Goal: Task Accomplishment & Management: Manage account settings

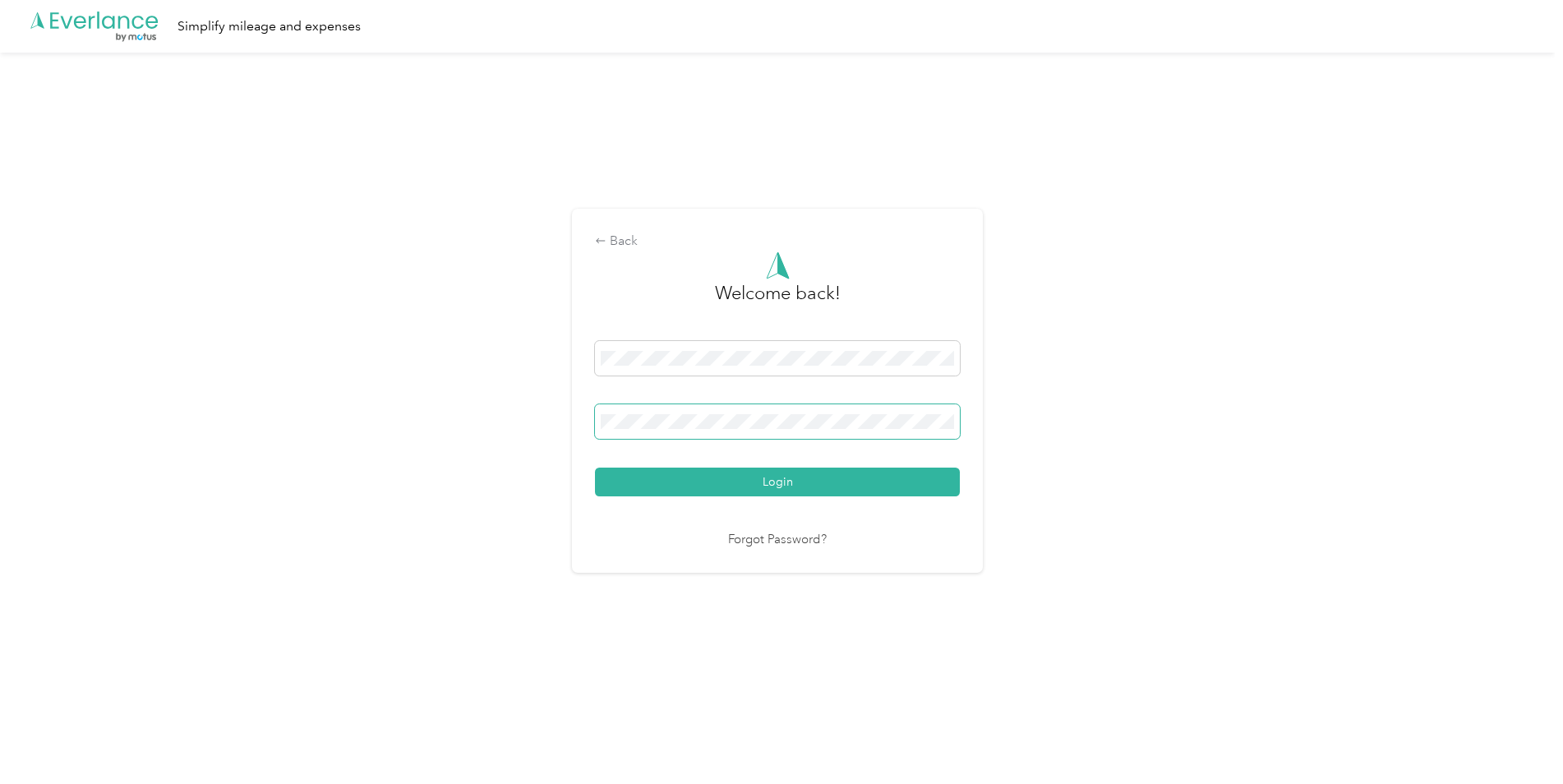
click at [706, 436] on span at bounding box center [777, 421] width 365 height 34
click at [595, 467] on button "Login" at bounding box center [777, 481] width 365 height 29
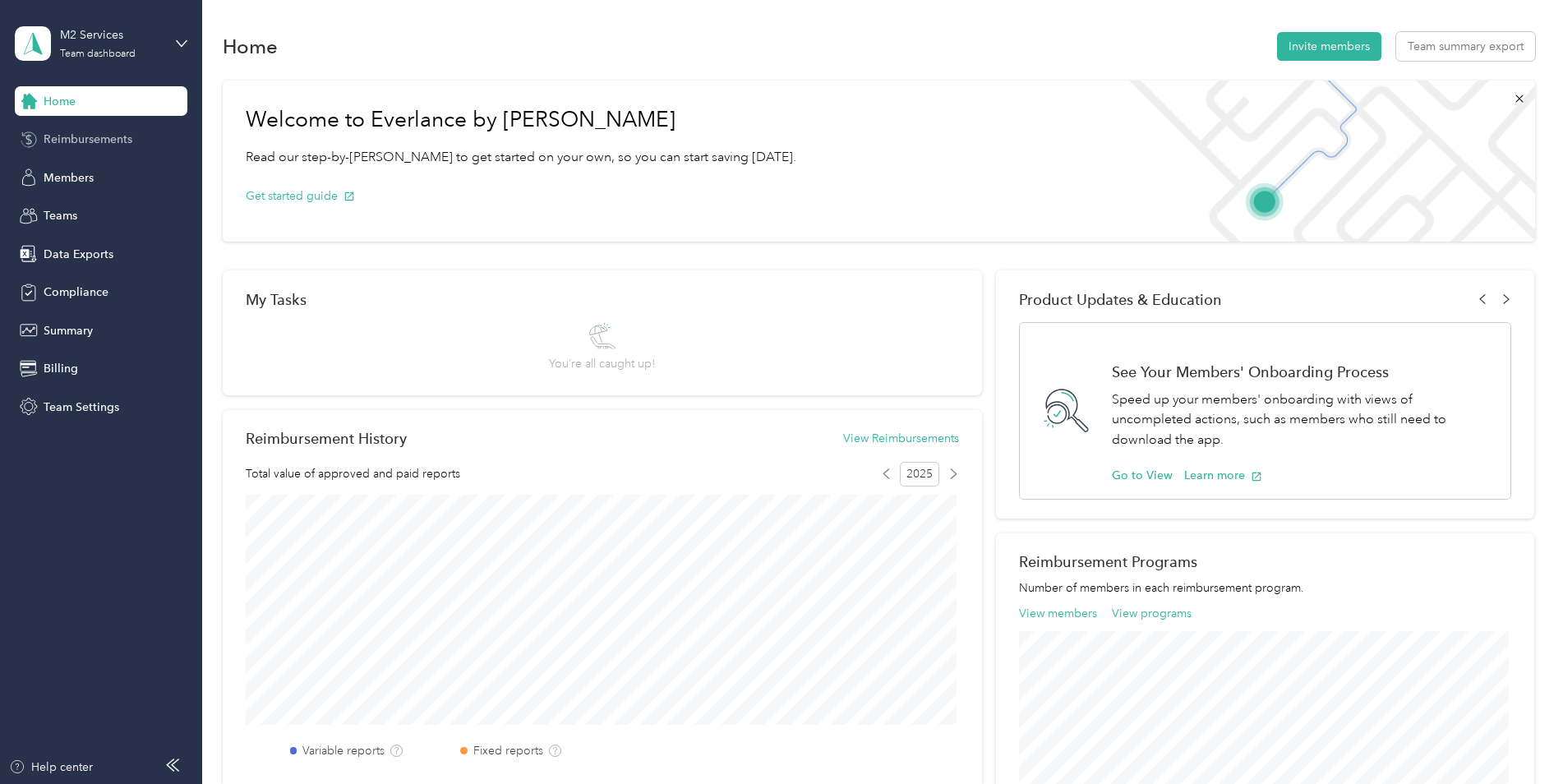
click at [117, 127] on div "Reimbursements" at bounding box center [101, 139] width 172 height 29
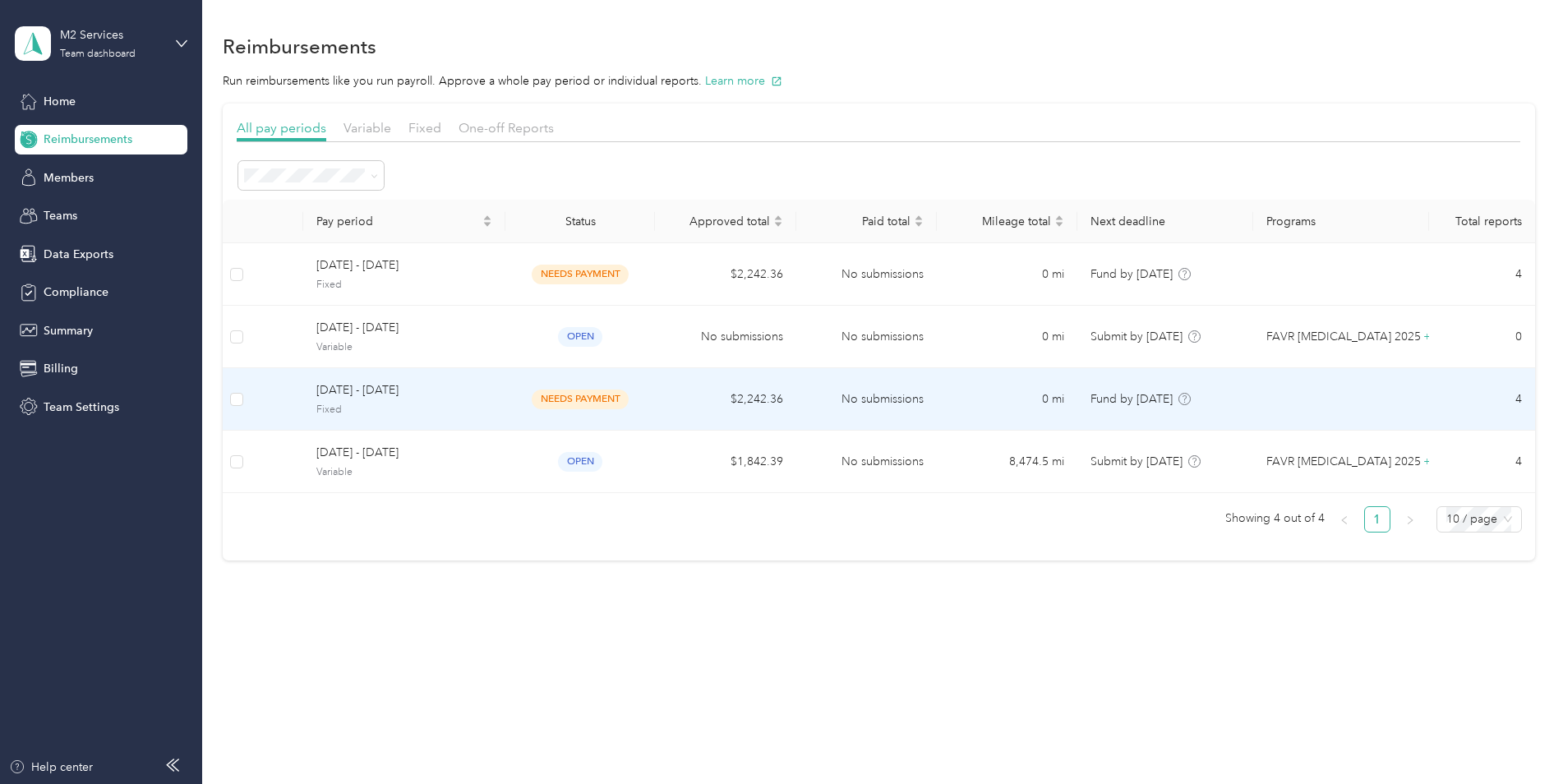
click at [433, 403] on span "Fixed" at bounding box center [404, 410] width 176 height 15
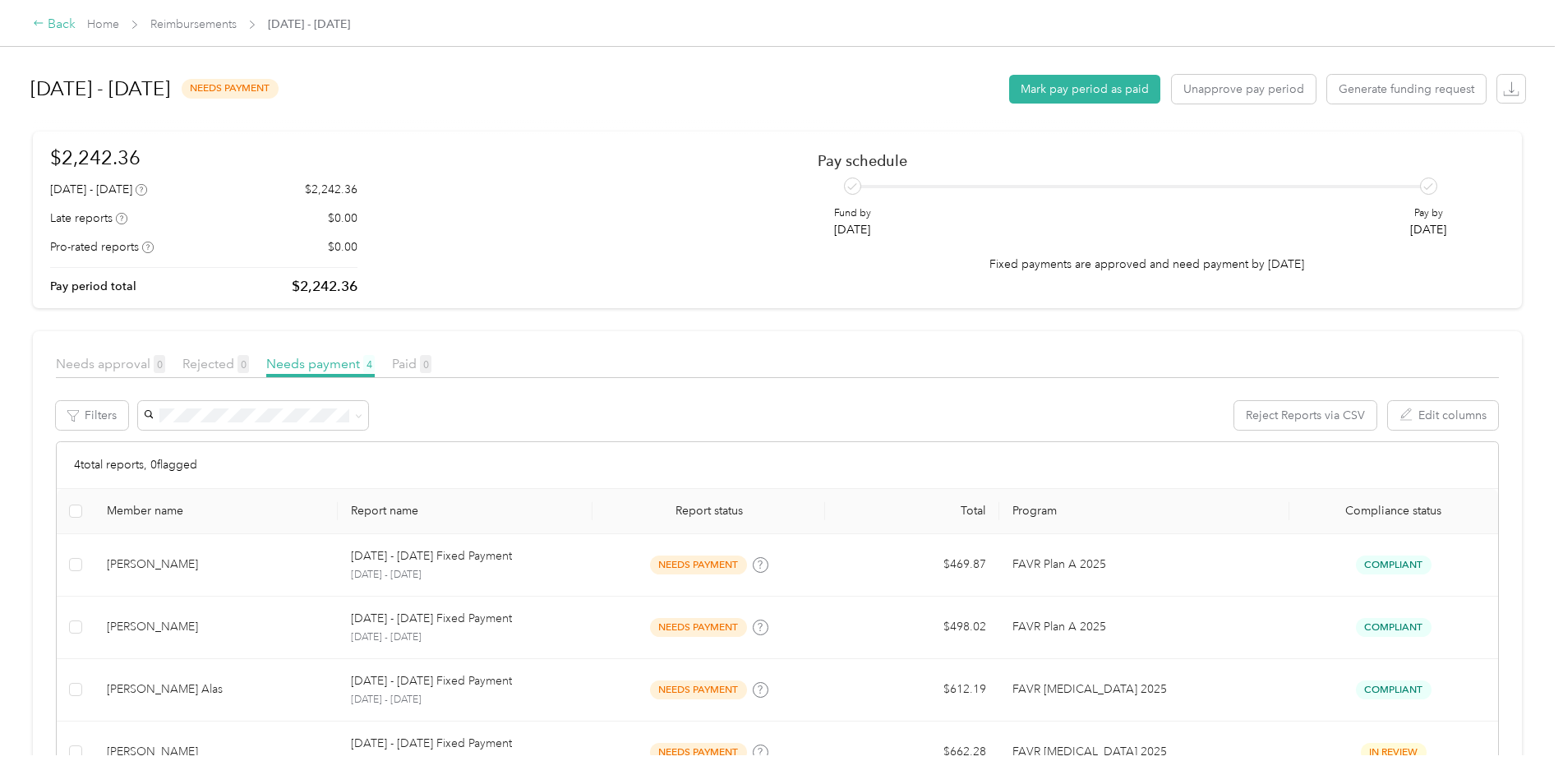
click at [60, 20] on div "Back" at bounding box center [54, 25] width 42 height 19
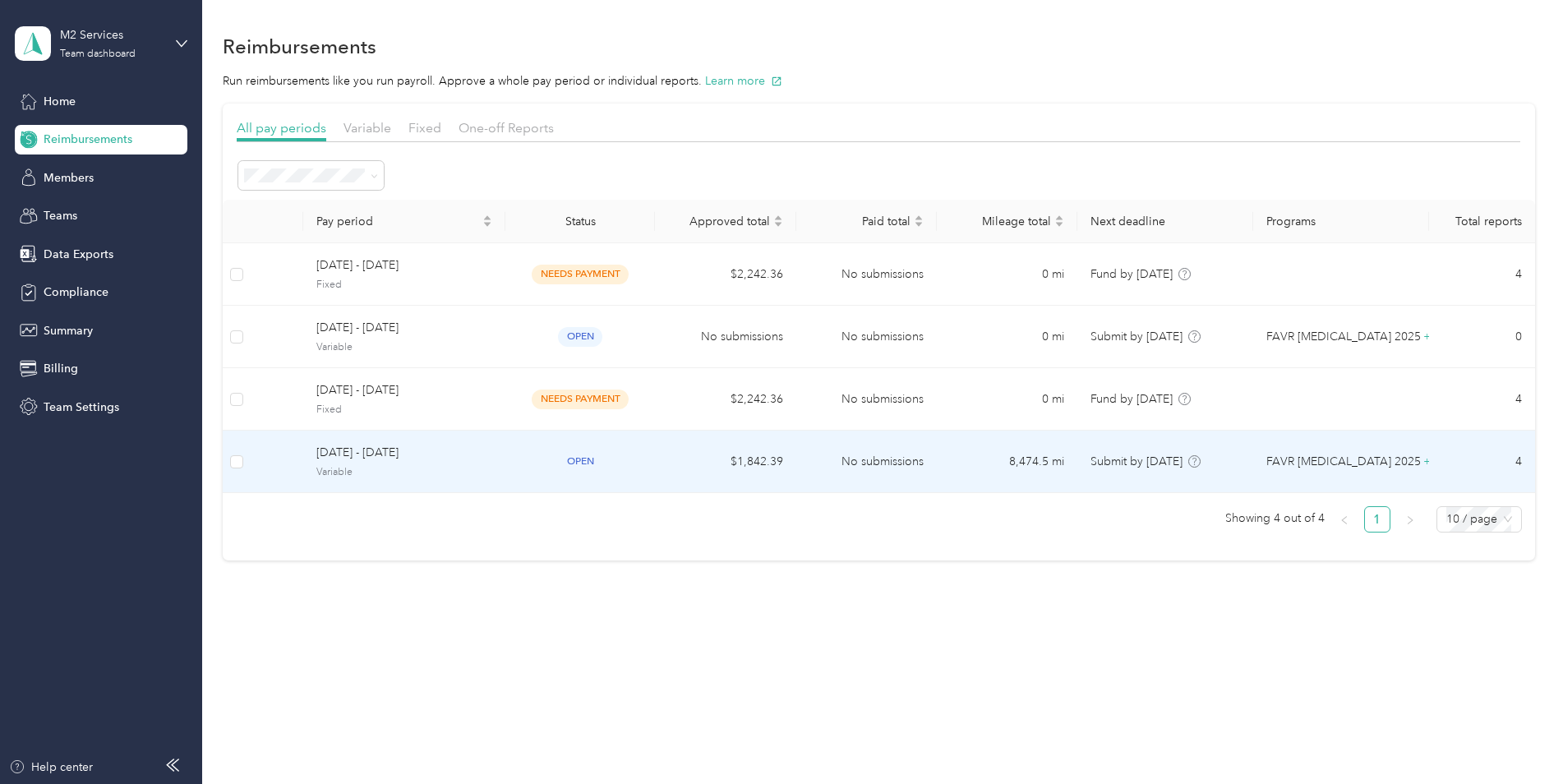
click at [413, 460] on span "[DATE] - [DATE]" at bounding box center [404, 452] width 176 height 18
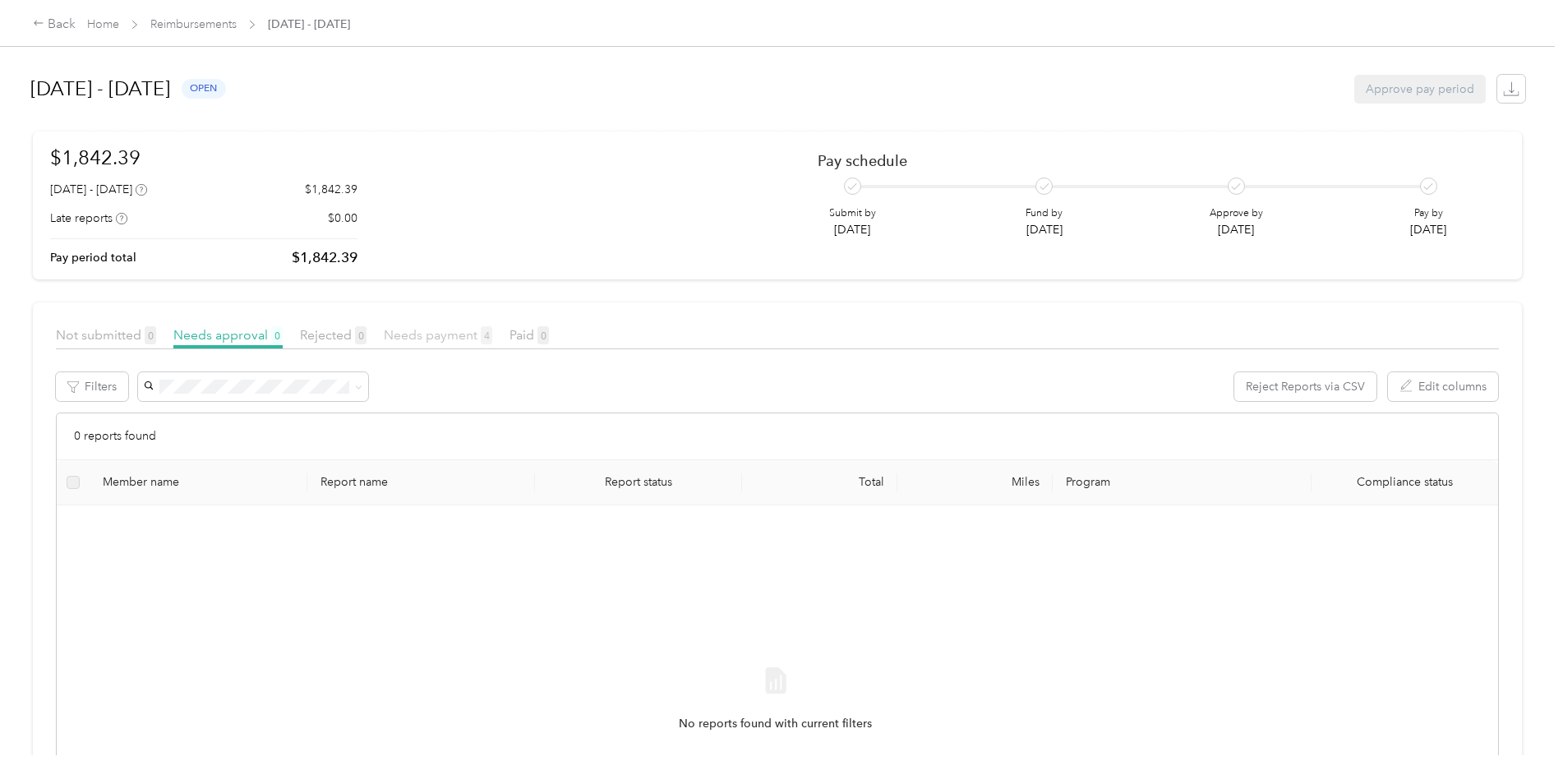
click at [458, 336] on span "Needs payment 4" at bounding box center [437, 335] width 109 height 16
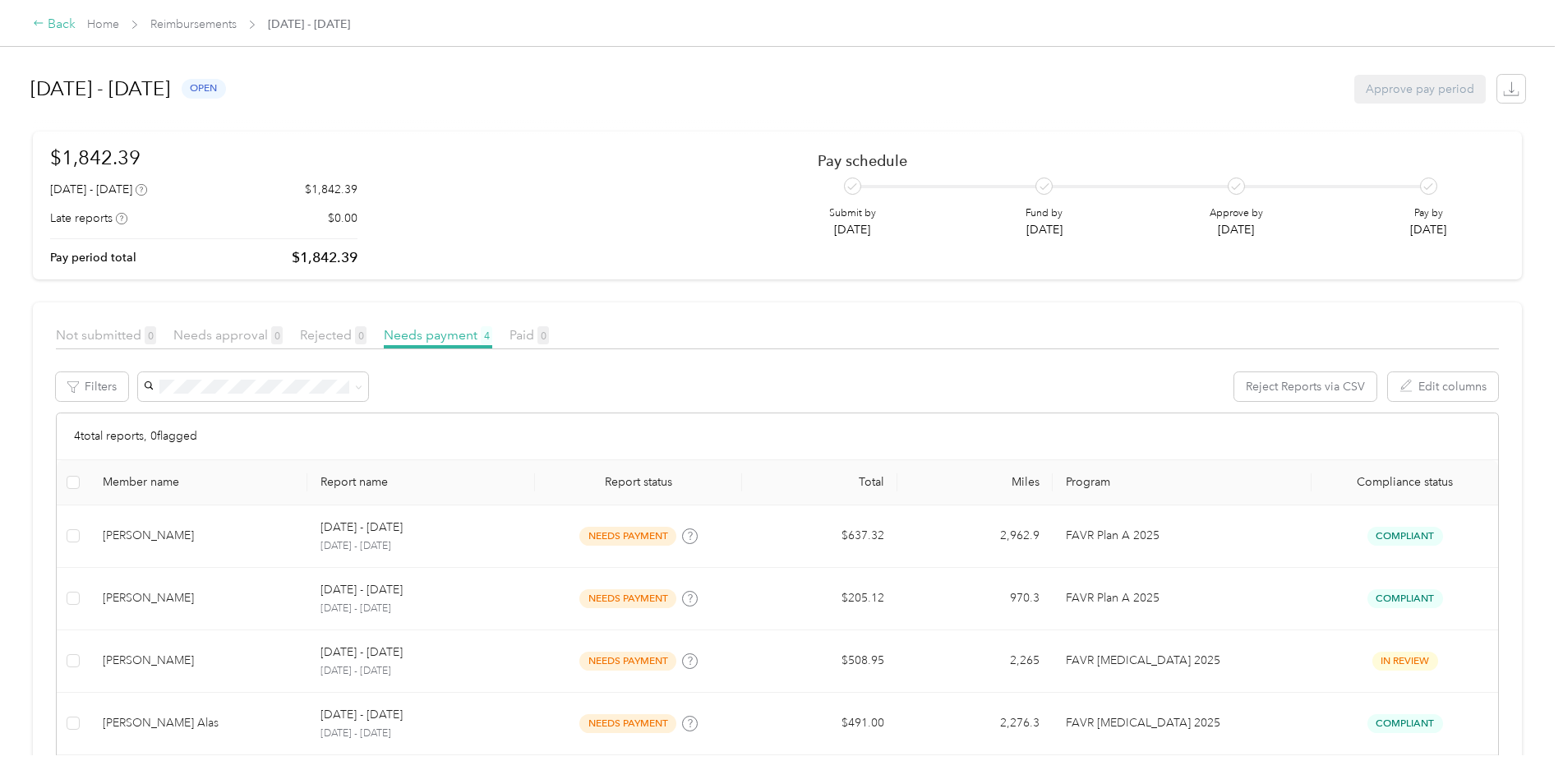
click at [50, 27] on div "Back" at bounding box center [54, 25] width 42 height 19
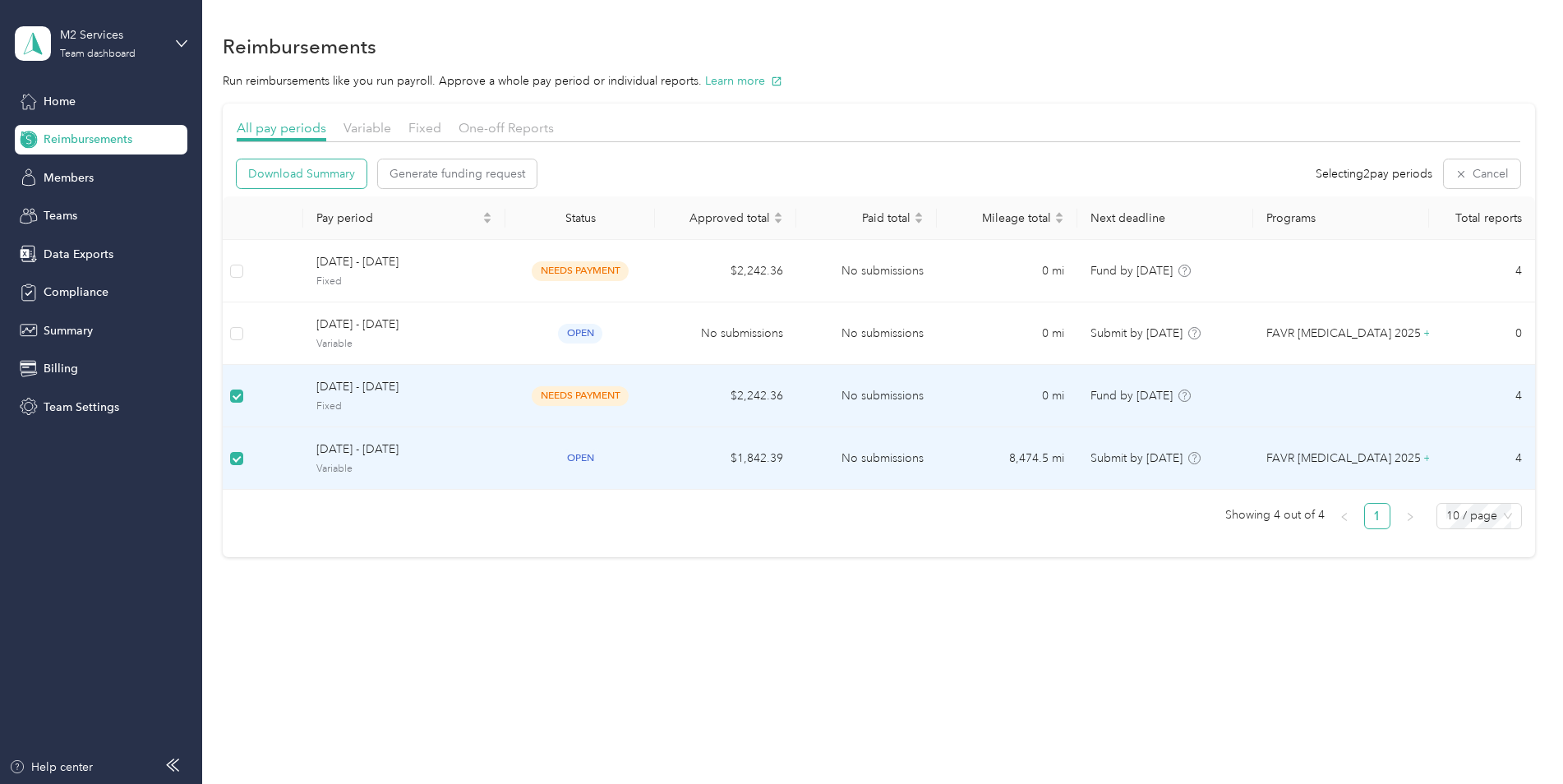
click at [313, 177] on span "Download Summary" at bounding box center [301, 174] width 107 height 18
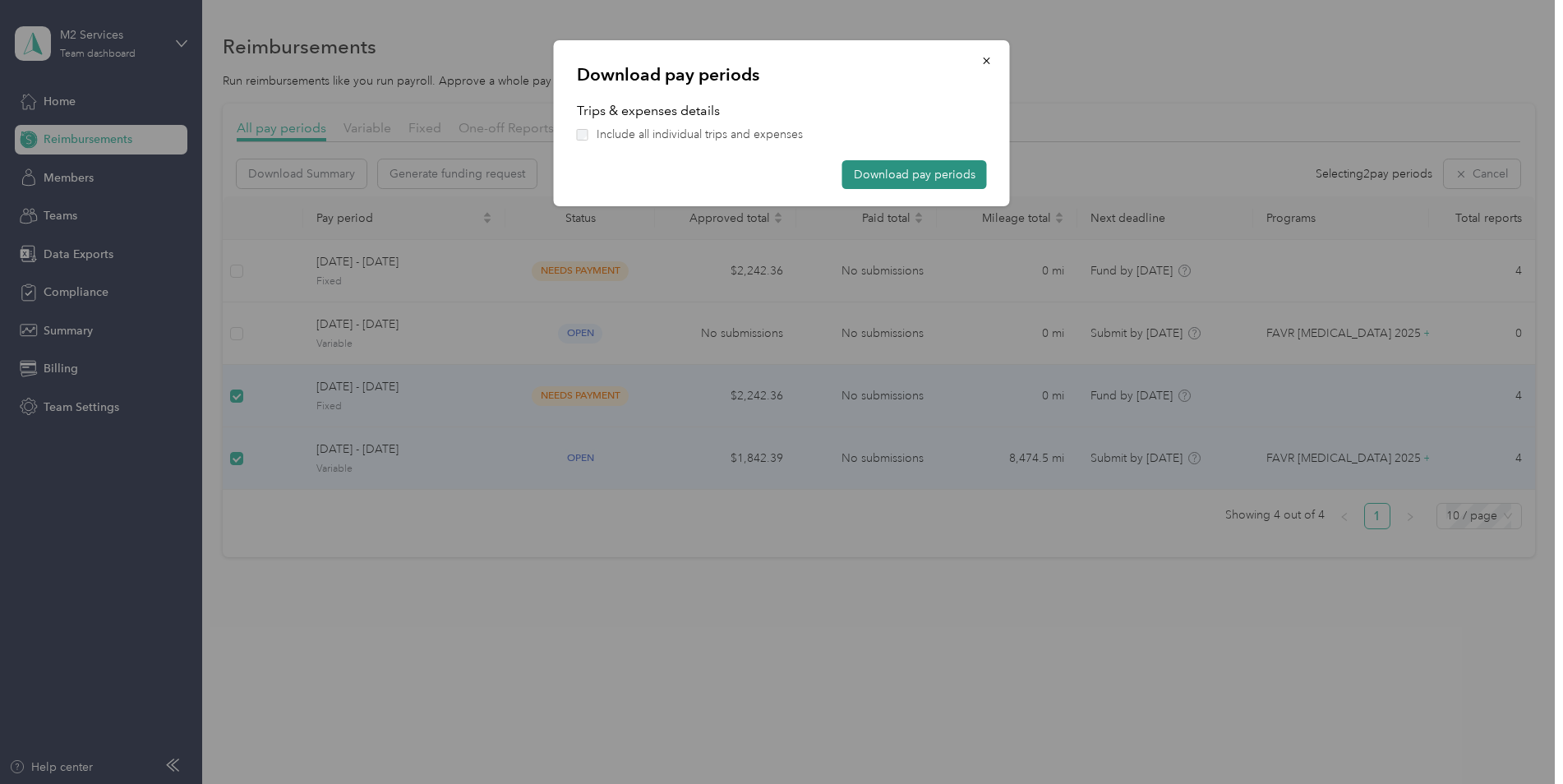
click at [955, 180] on button "Download pay periods" at bounding box center [915, 174] width 145 height 29
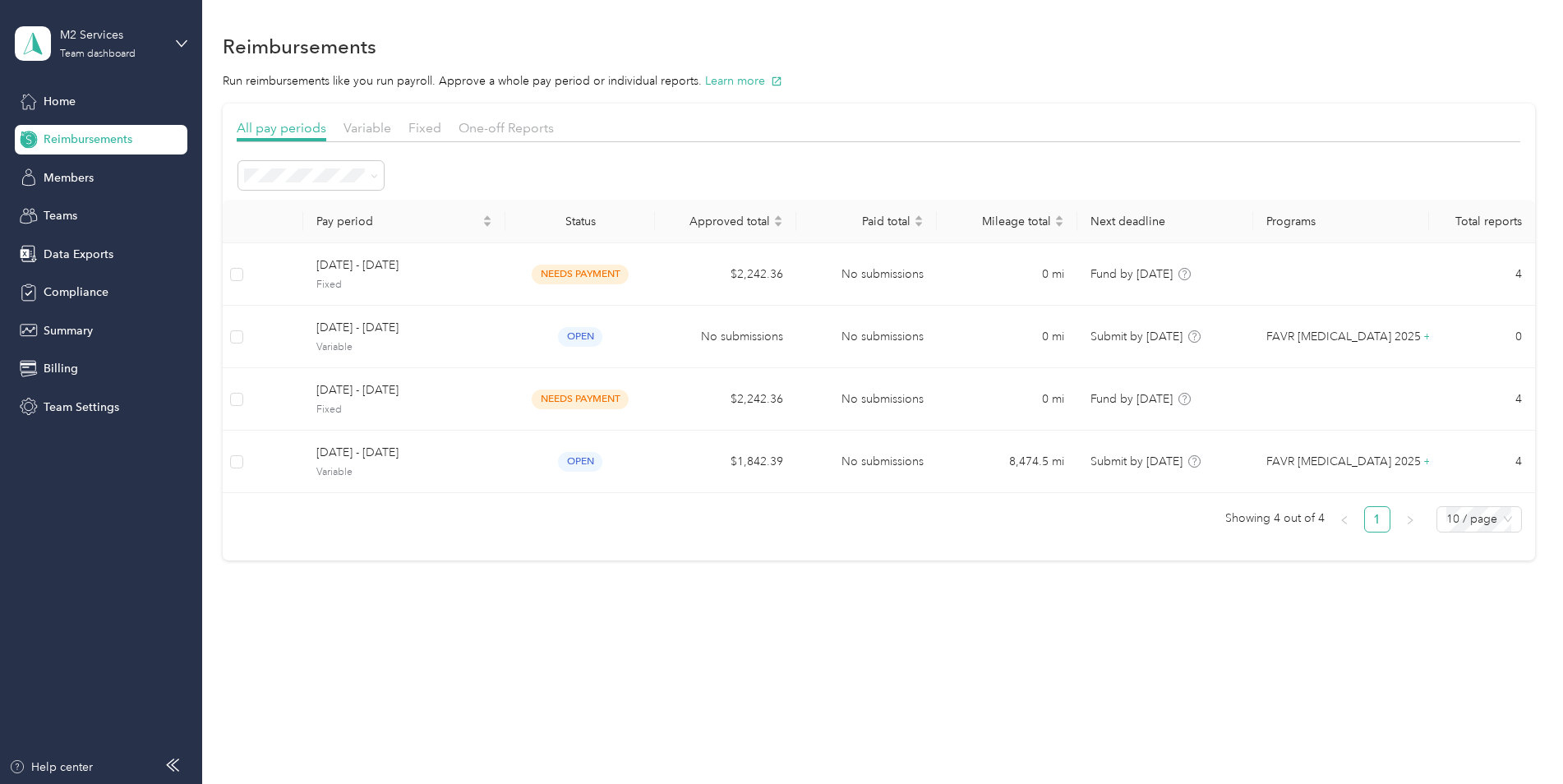
click at [1535, 50] on div "Reimbursements" at bounding box center [879, 46] width 1312 height 34
click at [134, 41] on div "M2 Services" at bounding box center [111, 35] width 102 height 18
click at [114, 207] on div "Log out" at bounding box center [188, 205] width 323 height 29
